Goal: Task Accomplishment & Management: Use online tool/utility

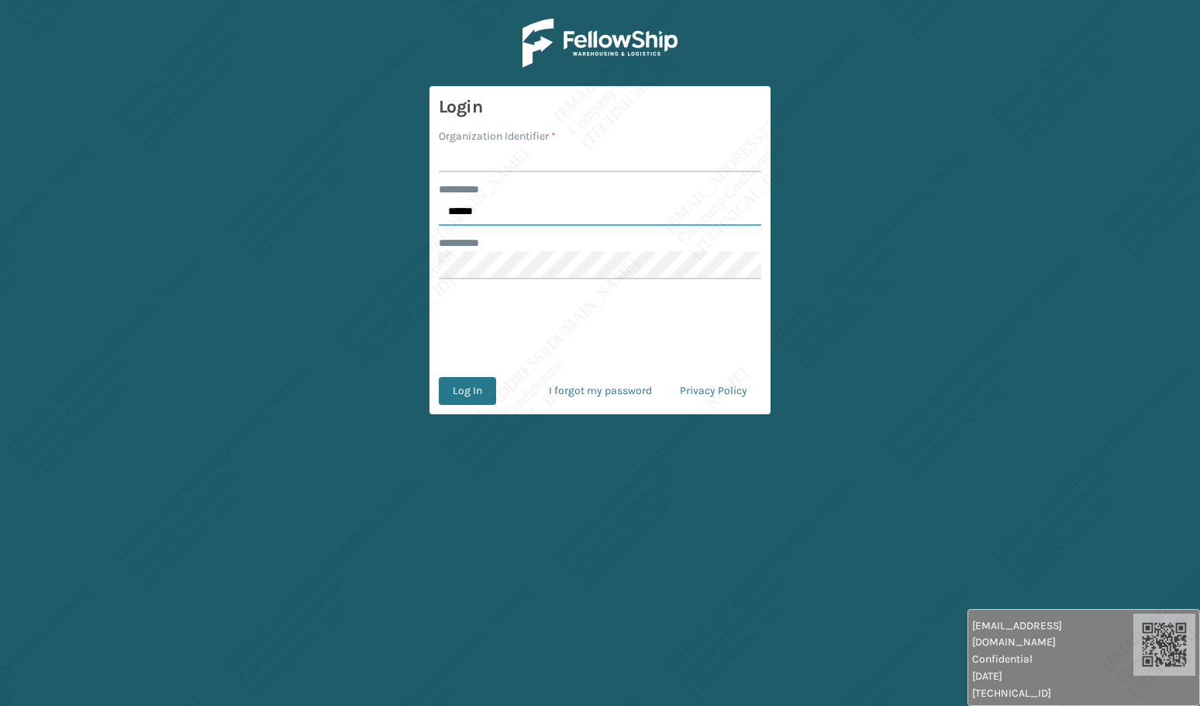
click at [471, 204] on input "******" at bounding box center [600, 212] width 323 height 28
type input "*****"
click at [489, 157] on input "Organization Identifier *" at bounding box center [600, 158] width 323 height 28
type input "[PERSON_NAME]"
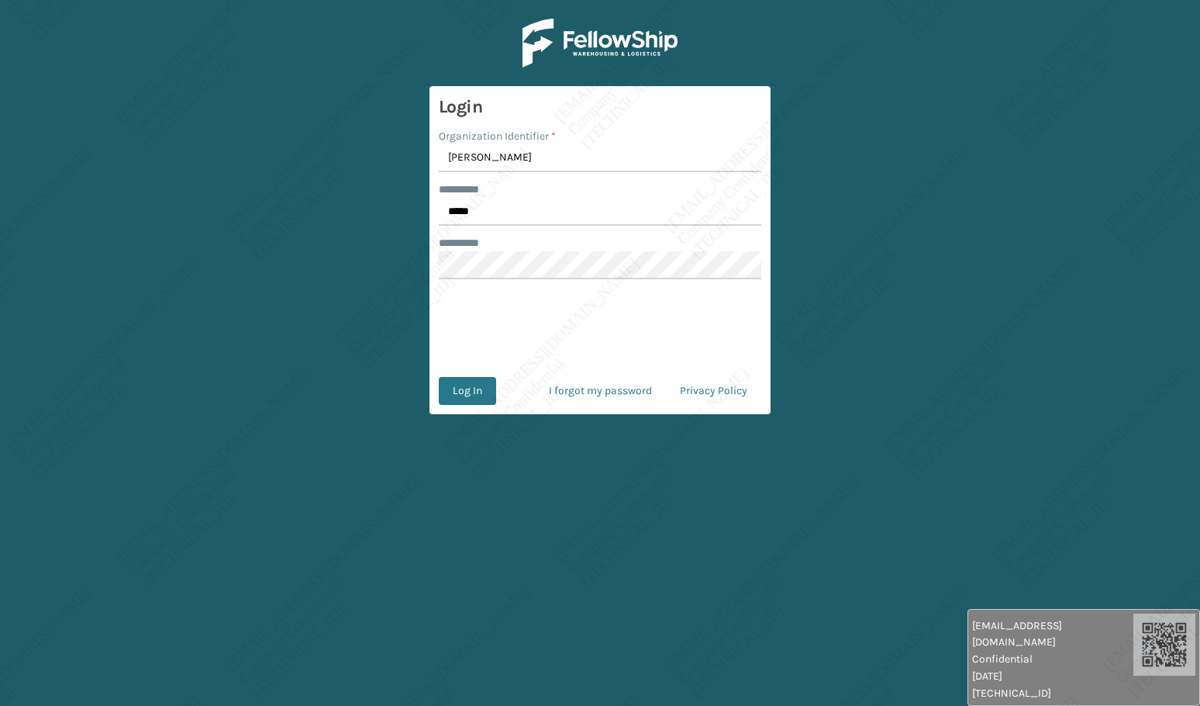
click at [455, 398] on button "Log In" at bounding box center [467, 391] width 57 height 28
click at [468, 397] on button "Log In" at bounding box center [467, 391] width 57 height 28
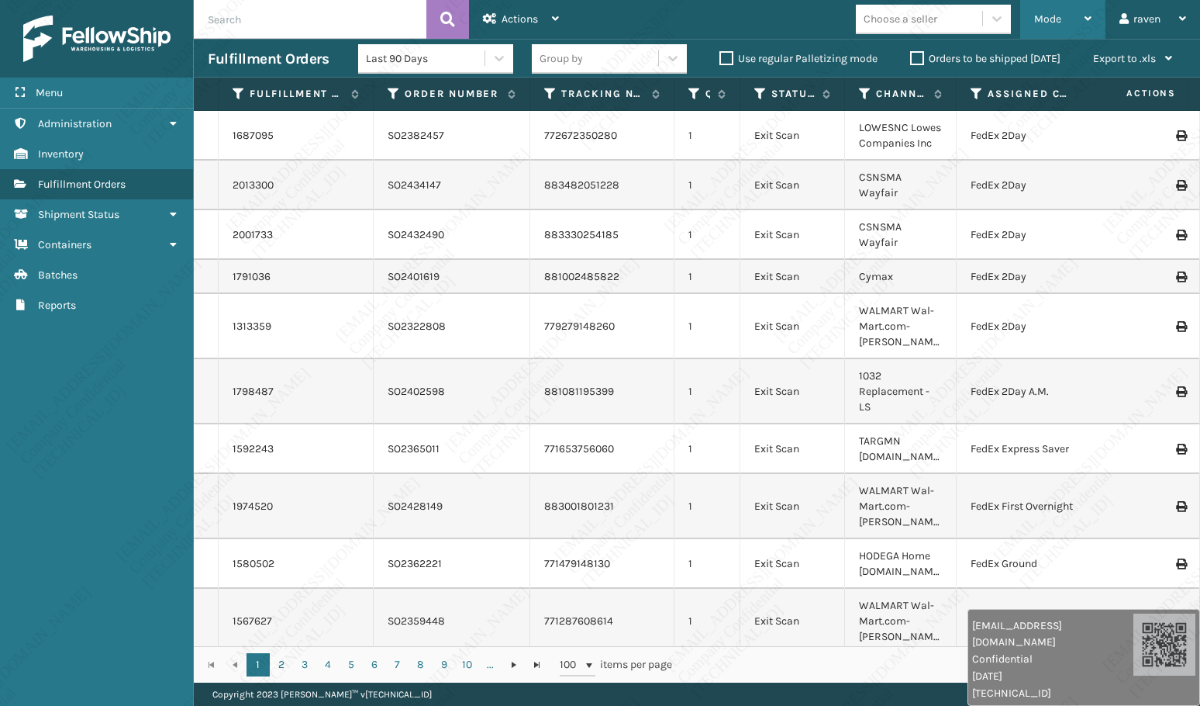
click at [1038, 16] on span "Mode" at bounding box center [1047, 18] width 27 height 13
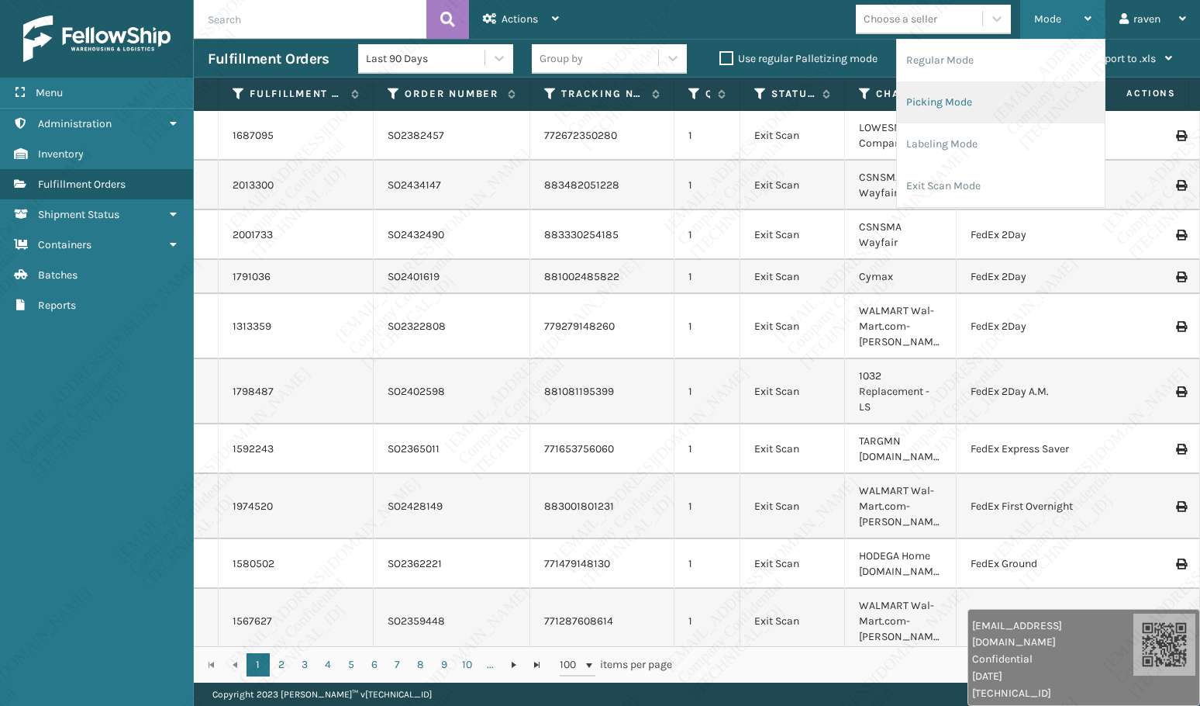
click at [951, 114] on li "Picking Mode" at bounding box center [1001, 102] width 208 height 42
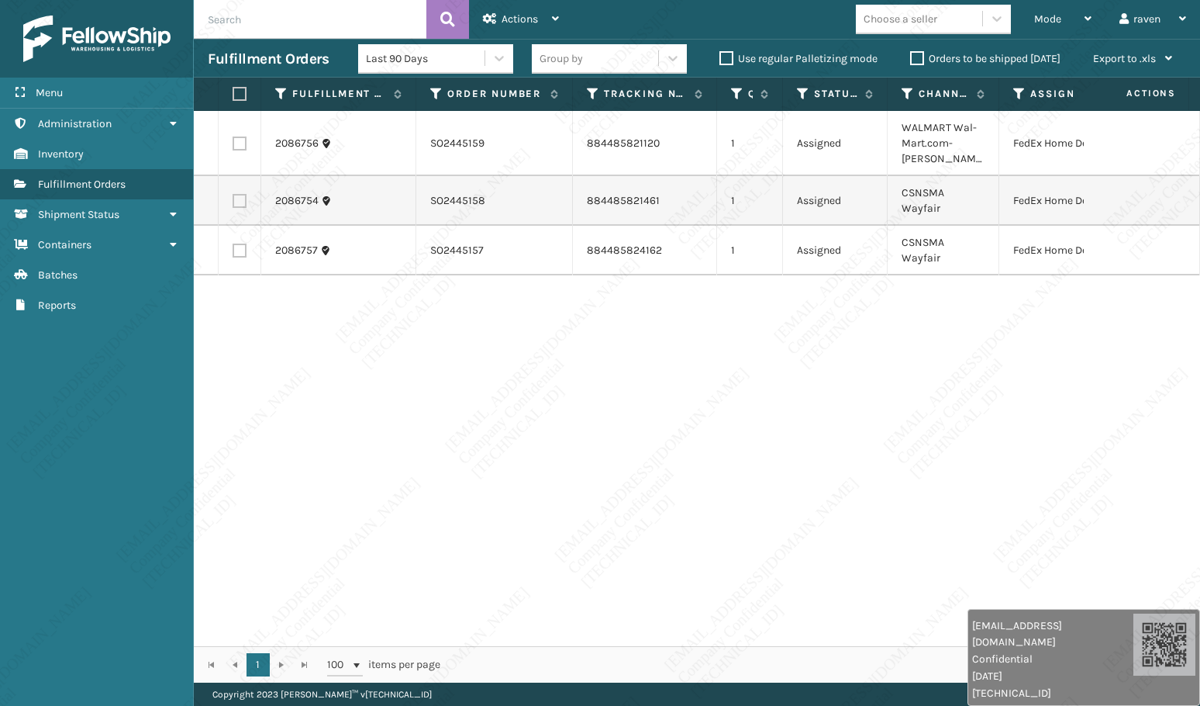
click at [287, 24] on input "text" at bounding box center [310, 19] width 233 height 39
click at [1042, 18] on span "Mode" at bounding box center [1047, 18] width 27 height 13
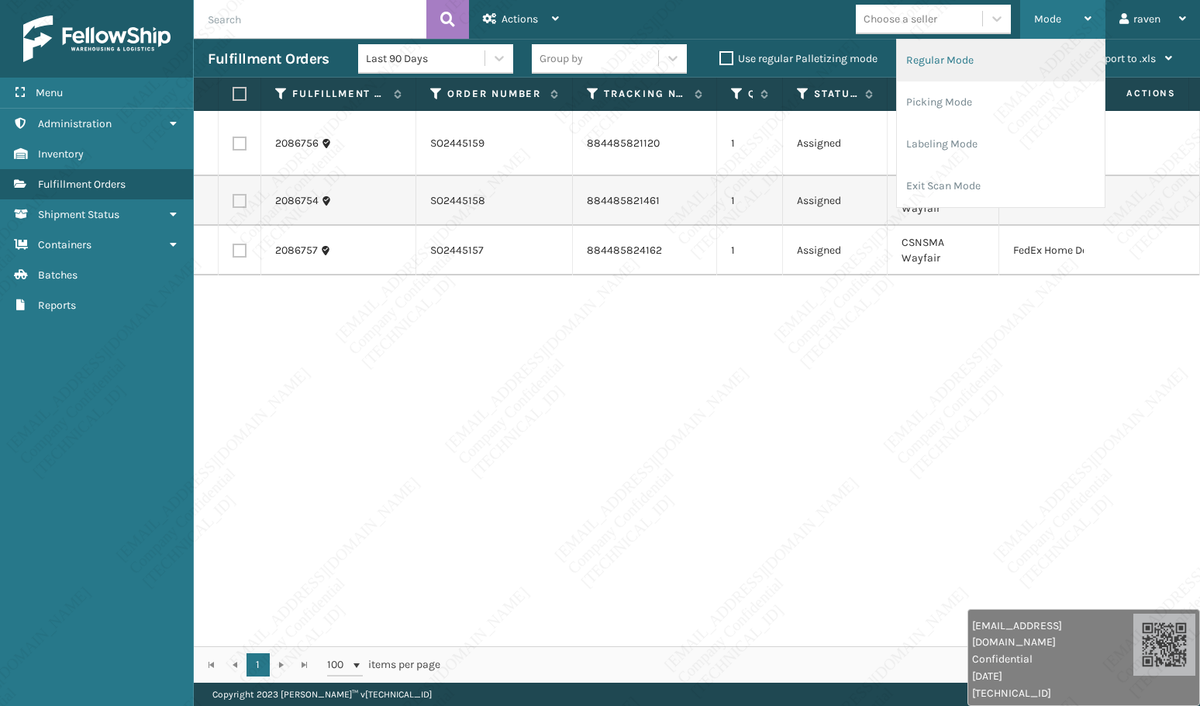
click at [972, 51] on li "Regular Mode" at bounding box center [1001, 61] width 208 height 42
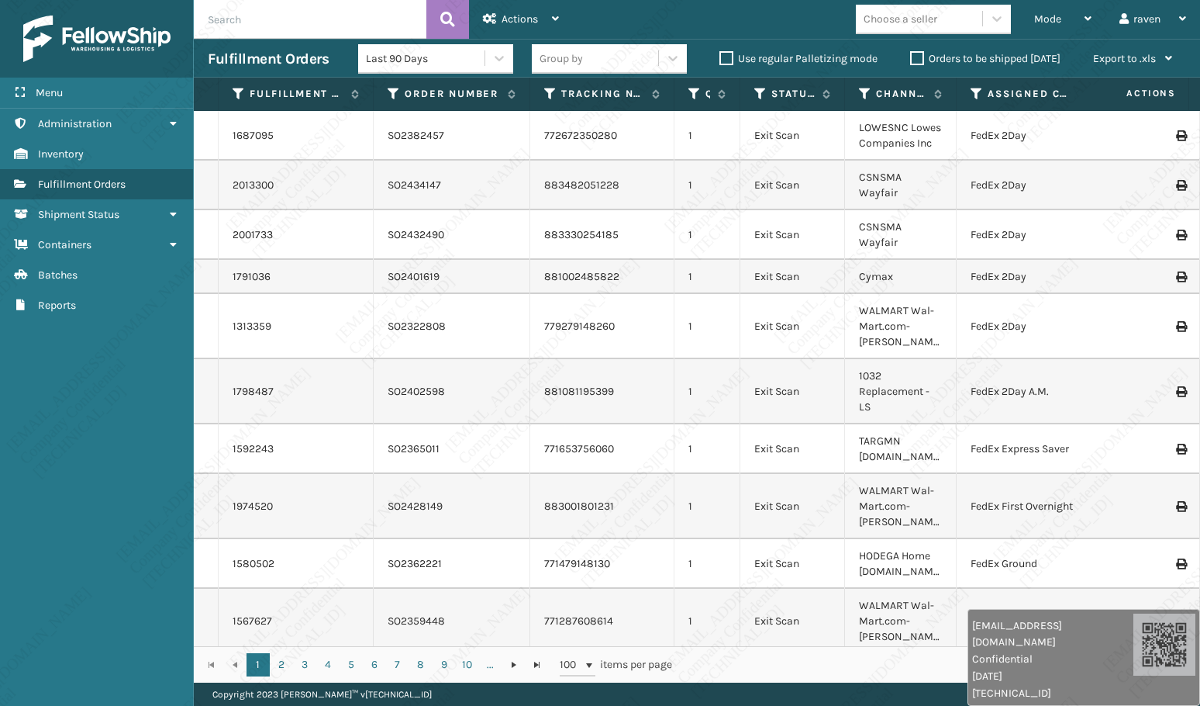
click at [361, 26] on input "text" at bounding box center [310, 19] width 233 height 39
paste input "E3815369"
type input "E3815369"
click at [453, 19] on icon at bounding box center [447, 19] width 15 height 23
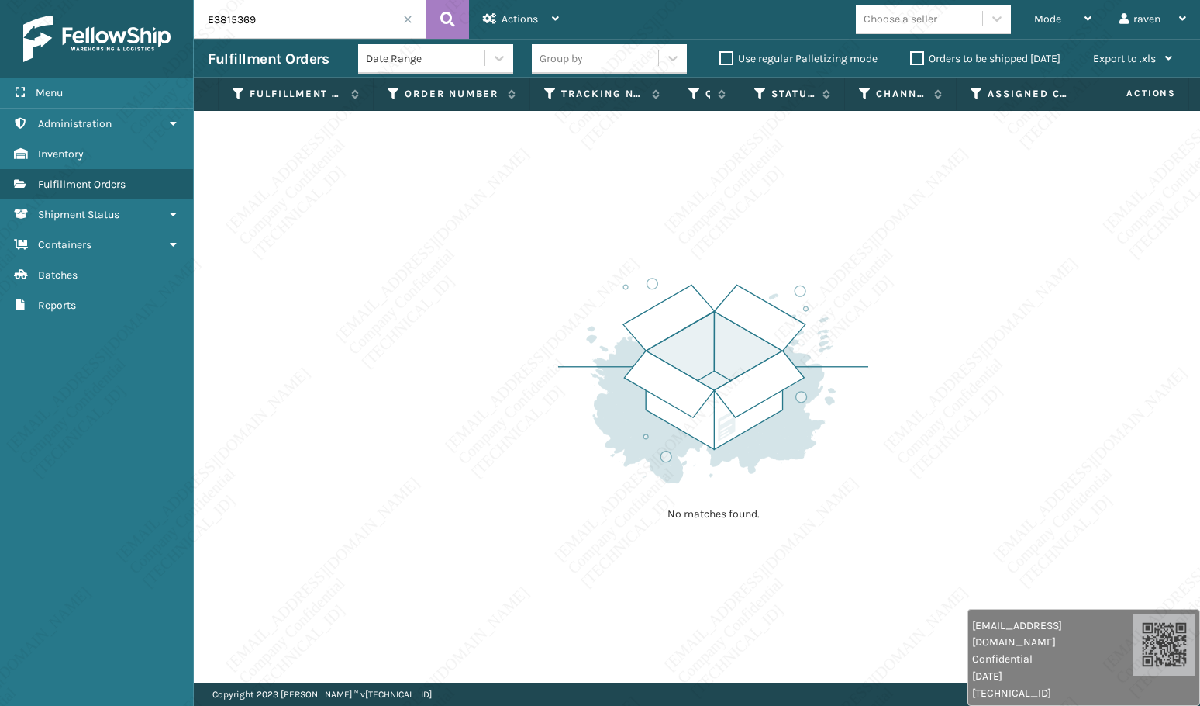
click at [406, 10] on input "E3815369" at bounding box center [310, 19] width 233 height 39
click at [403, 18] on span at bounding box center [407, 19] width 9 height 9
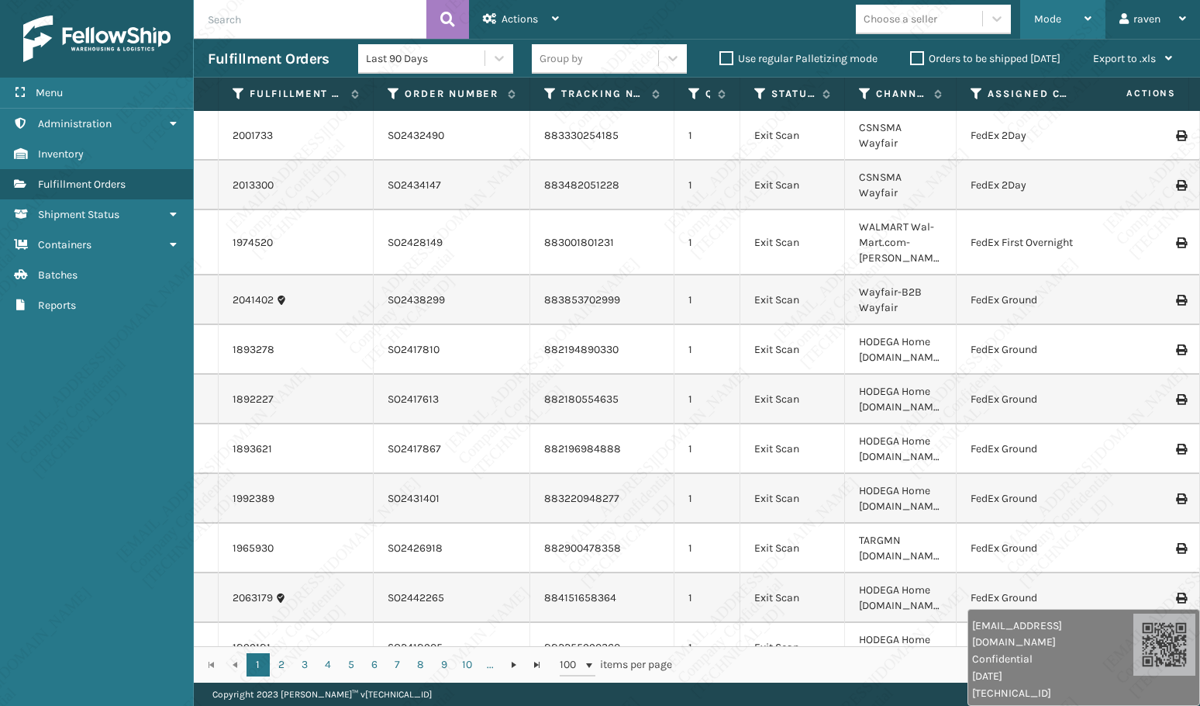
click at [1045, 18] on span "Mode" at bounding box center [1047, 18] width 27 height 13
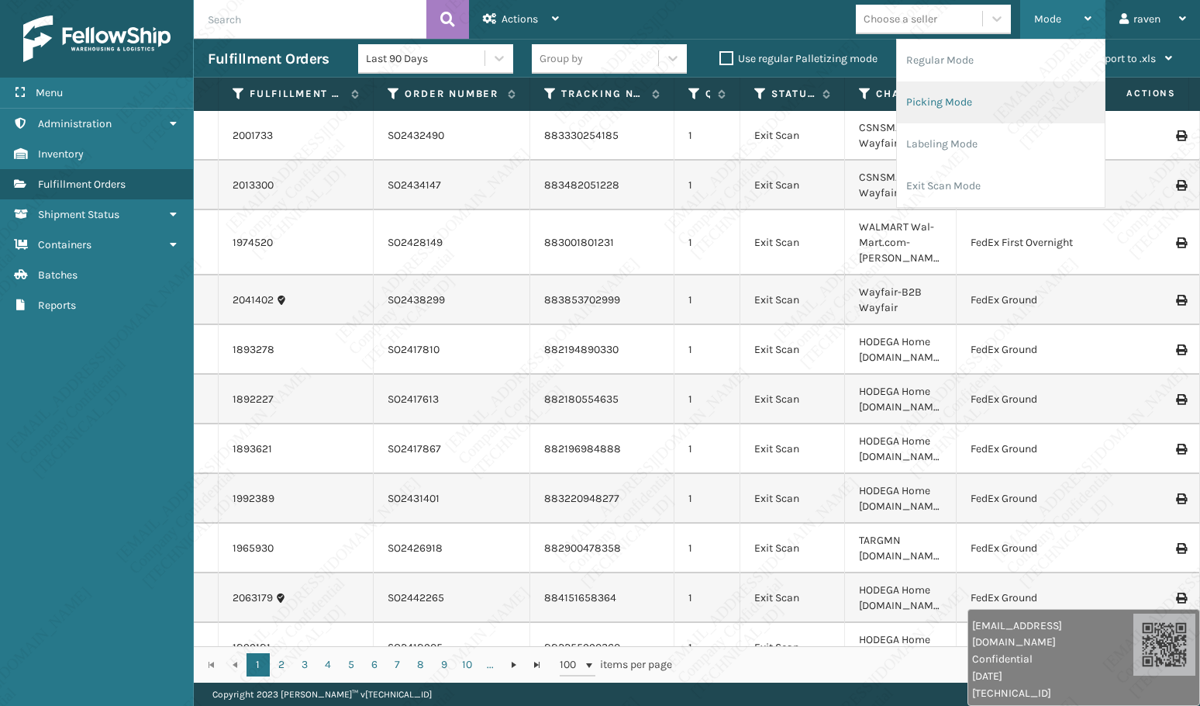
click at [989, 102] on li "Picking Mode" at bounding box center [1001, 102] width 208 height 42
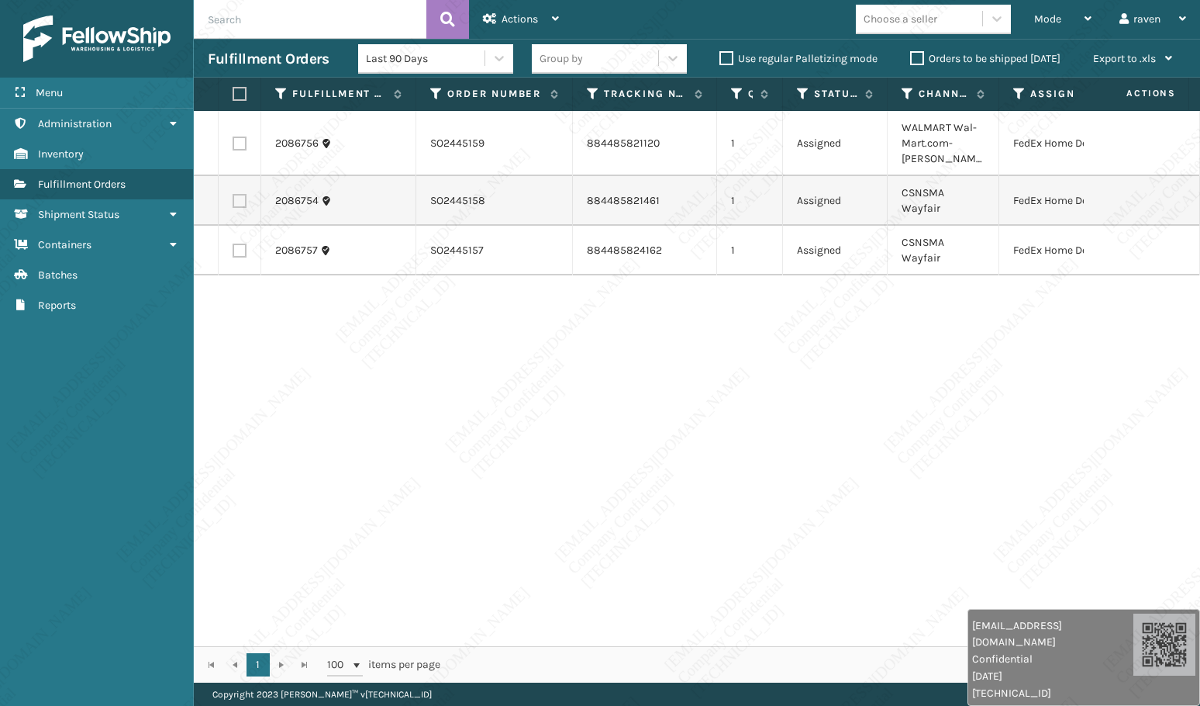
click at [102, 437] on div "Menu Administration Inventory Fulfillment Orders Shipment Status Containers Bat…" at bounding box center [97, 353] width 194 height 706
drag, startPoint x: 606, startPoint y: 384, endPoint x: 808, endPoint y: 144, distance: 313.6
click at [608, 380] on div "2086756 SO2445159 884485821120 1 Assigned WALMART Wal-Mart.com-[PERSON_NAME] Fe…" at bounding box center [697, 378] width 1006 height 535
click at [1034, 2] on div "Mode" at bounding box center [1062, 19] width 57 height 39
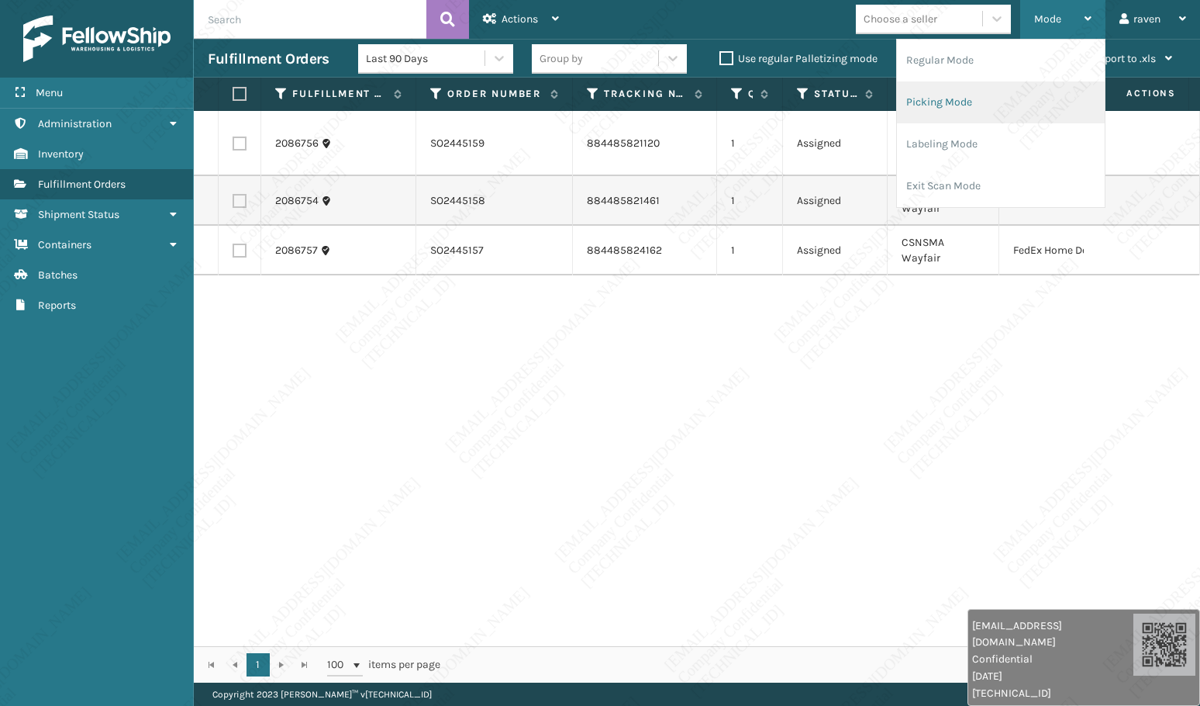
click at [1015, 103] on li "Picking Mode" at bounding box center [1001, 102] width 208 height 42
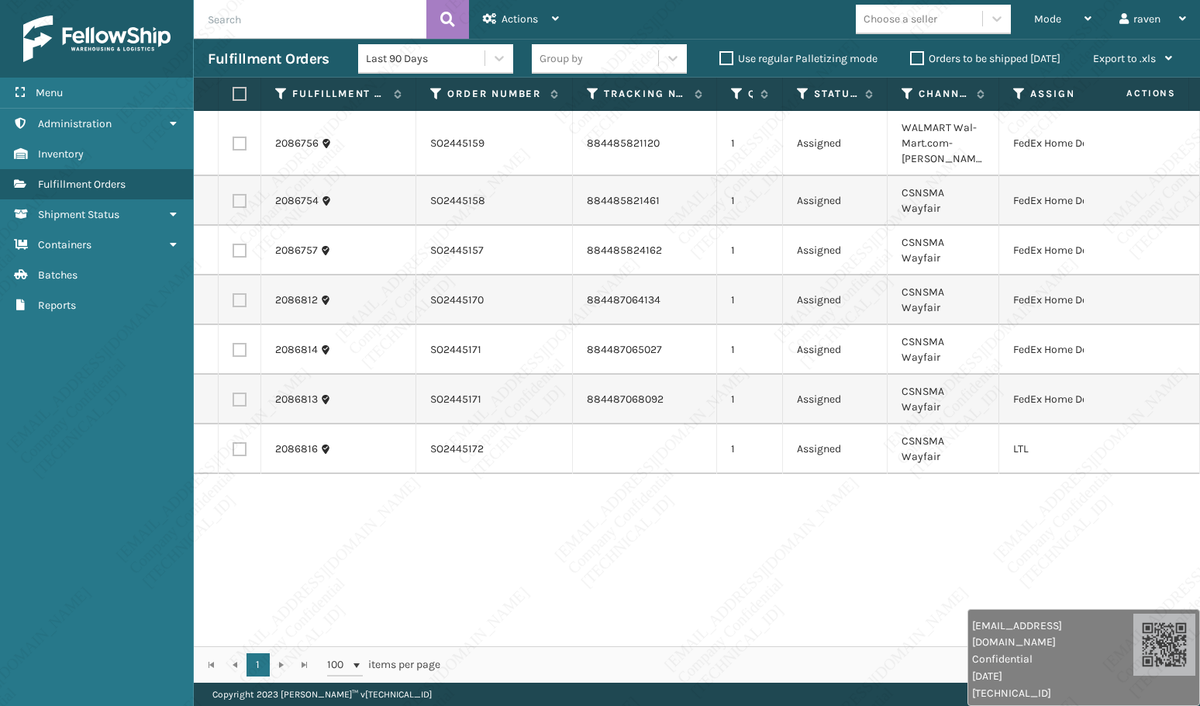
click at [240, 442] on label at bounding box center [240, 449] width 14 height 14
click at [233, 442] on input "checkbox" at bounding box center [233, 447] width 1 height 10
checkbox input "true"
click at [532, 19] on span "Actions" at bounding box center [520, 18] width 36 height 13
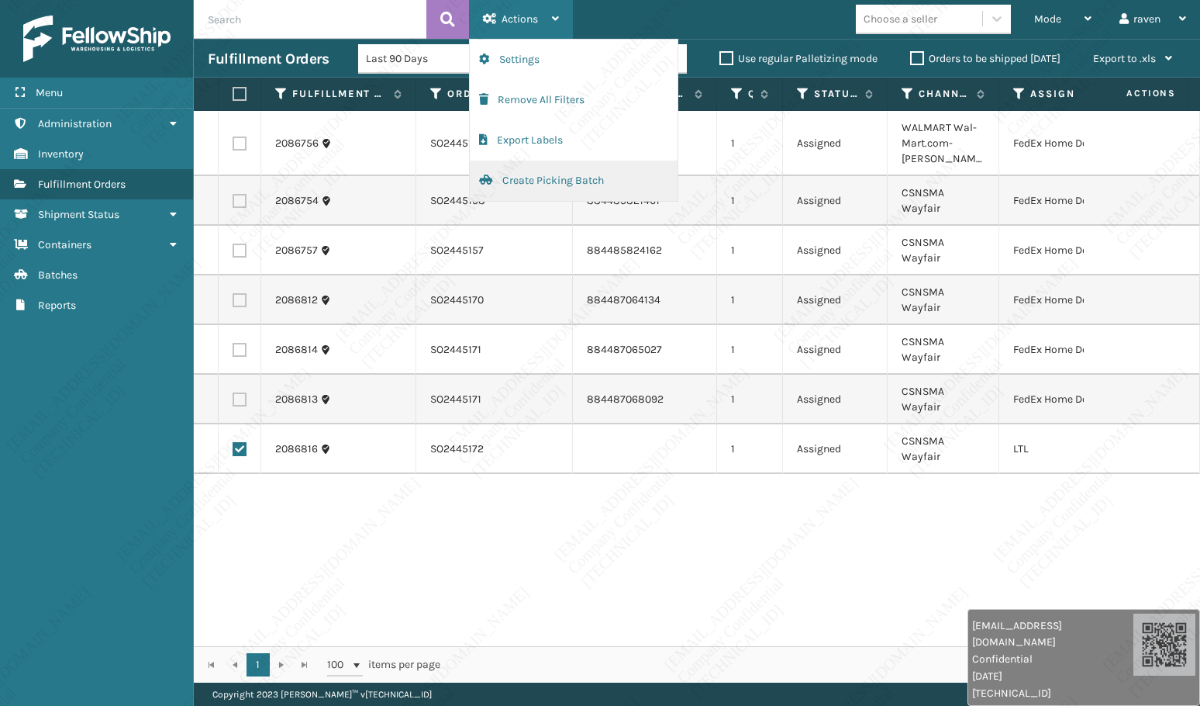
click at [551, 184] on button "Create Picking Batch" at bounding box center [574, 181] width 208 height 40
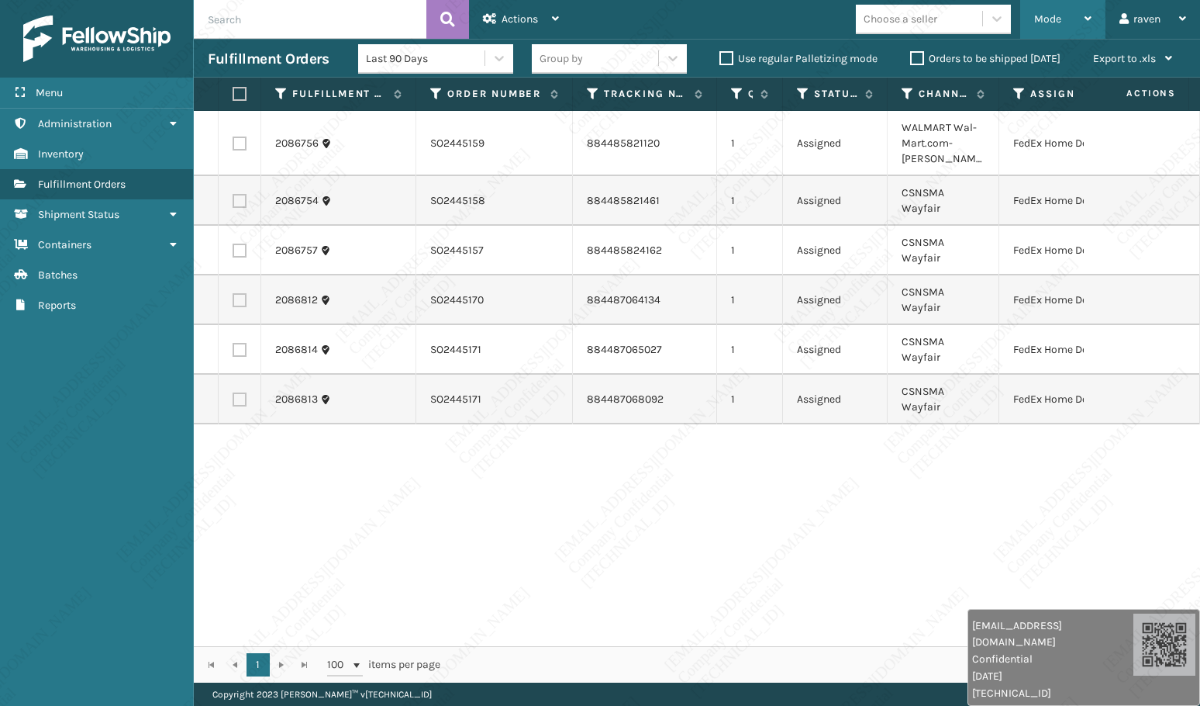
click at [1043, 20] on span "Mode" at bounding box center [1047, 18] width 27 height 13
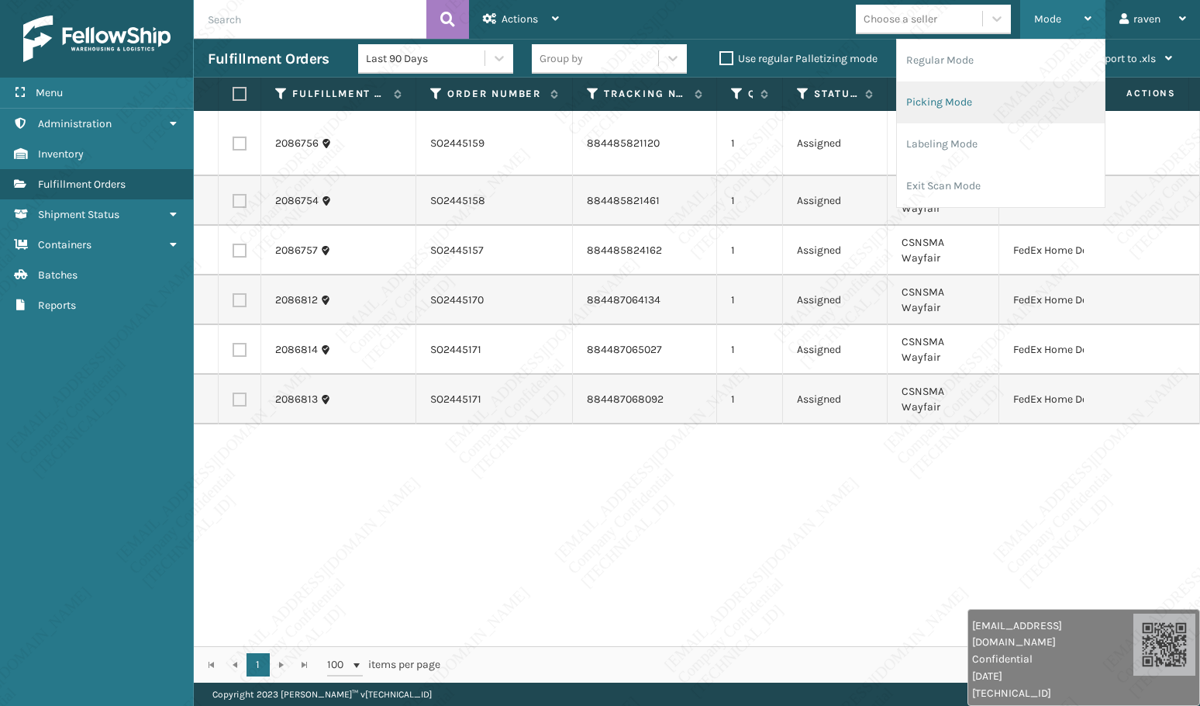
click at [1014, 98] on li "Picking Mode" at bounding box center [1001, 102] width 208 height 42
